Goal: Information Seeking & Learning: Learn about a topic

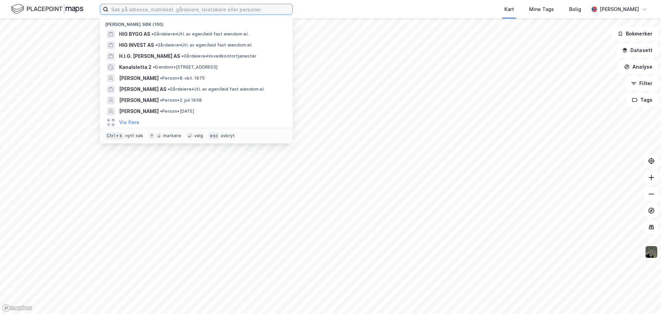
click at [117, 11] on input at bounding box center [200, 9] width 184 height 10
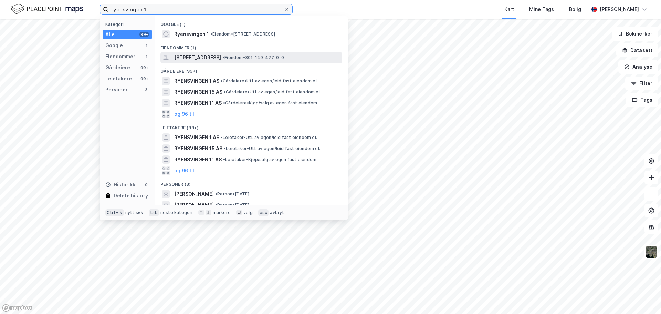
type input "ryensvingen 1"
click at [173, 56] on div "[STREET_ADDRESS] • Eiendom • 301-149-477-0-0" at bounding box center [251, 57] width 182 height 11
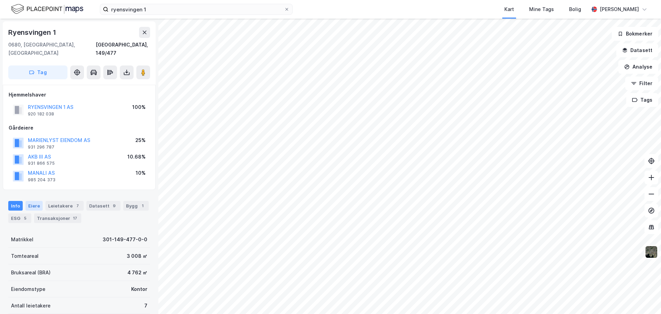
click at [33, 201] on div "Eiere" at bounding box center [33, 206] width 17 height 10
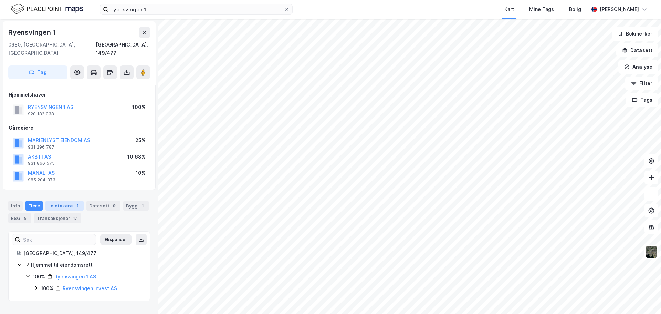
click at [61, 201] on div "Leietakere 7" at bounding box center [64, 206] width 38 height 10
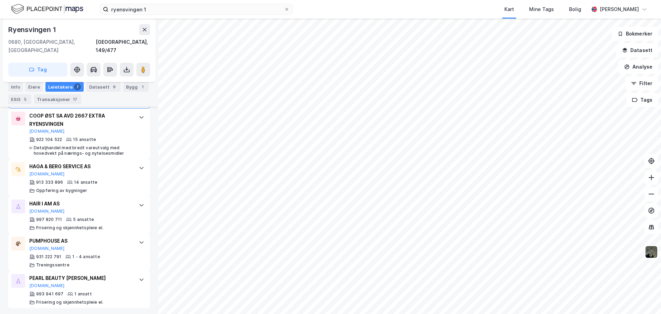
scroll to position [333, 0]
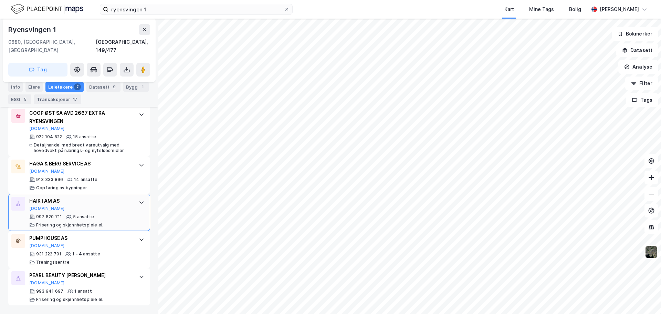
scroll to position [34, 0]
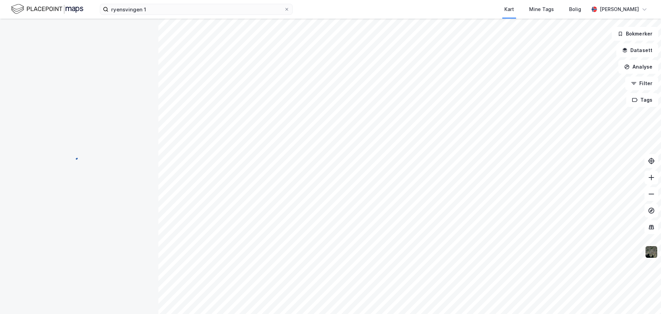
scroll to position [17, 0]
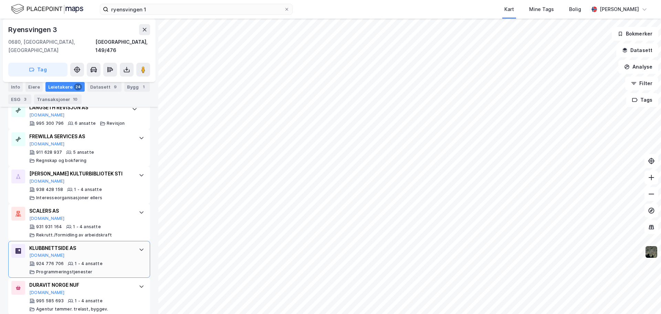
scroll to position [524, 0]
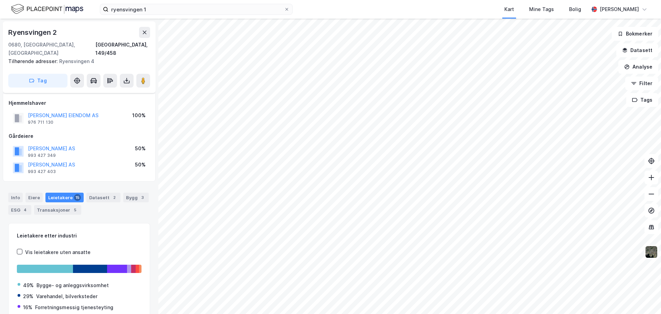
scroll to position [34, 0]
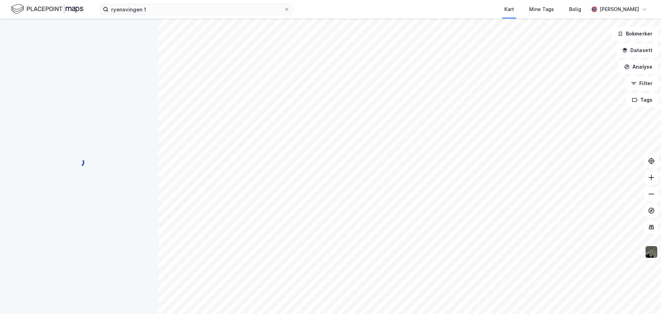
scroll to position [34, 0]
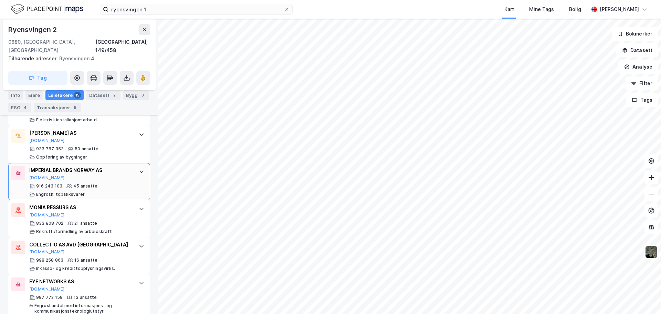
scroll to position [275, 0]
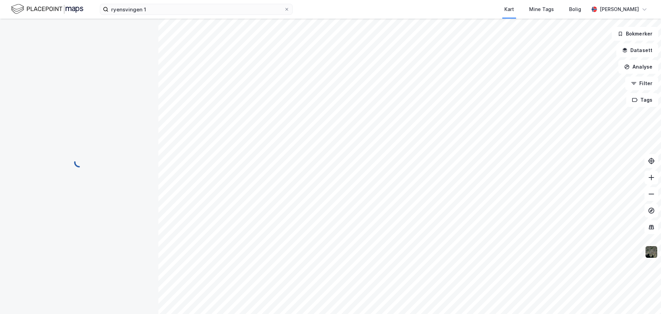
scroll to position [17, 0]
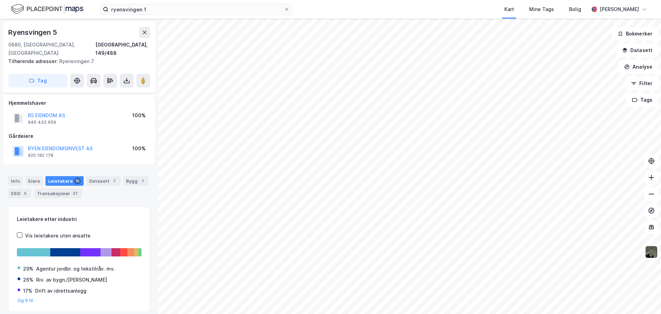
scroll to position [17, 0]
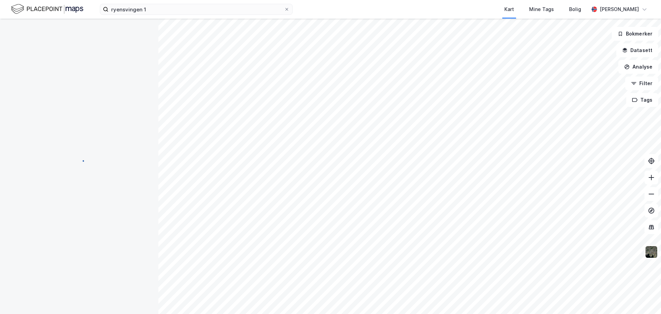
scroll to position [17, 0]
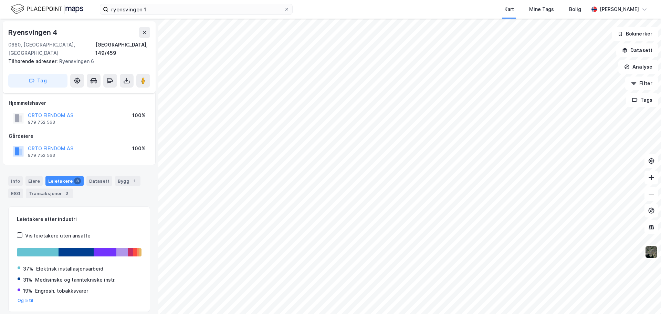
scroll to position [17, 0]
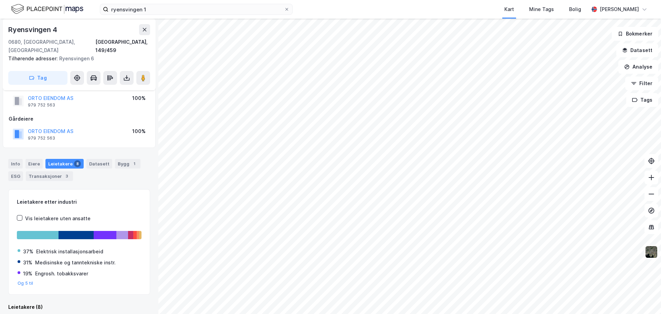
scroll to position [9, 0]
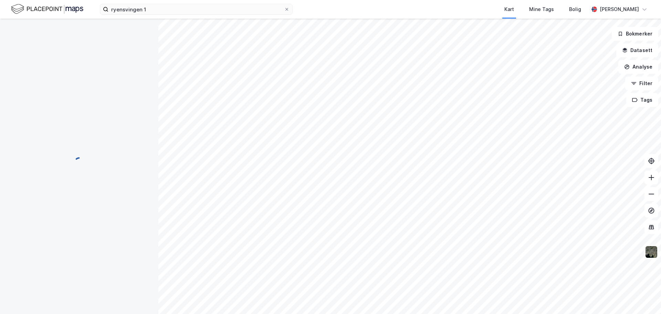
scroll to position [9, 0]
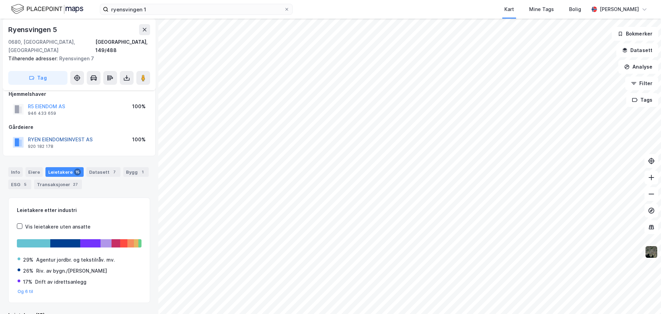
click at [0, 0] on button "RYEN EIENDOMSINVEST AS" at bounding box center [0, 0] width 0 height 0
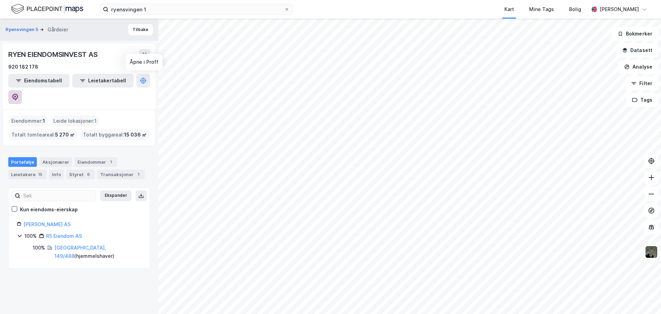
click at [18, 94] on icon at bounding box center [15, 97] width 6 height 7
